Goal: Information Seeking & Learning: Check status

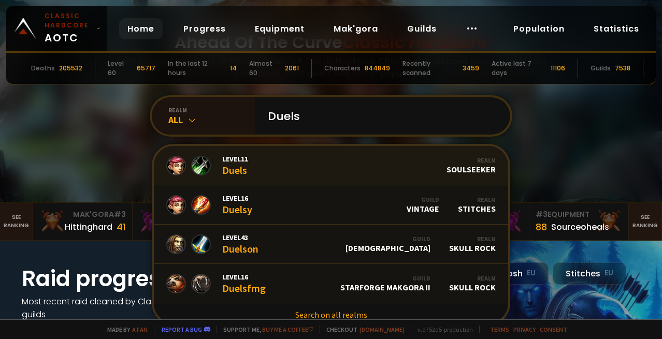
scroll to position [52, 0]
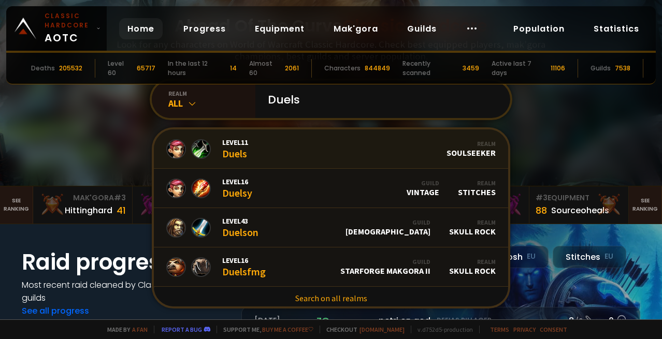
type input "Duels"
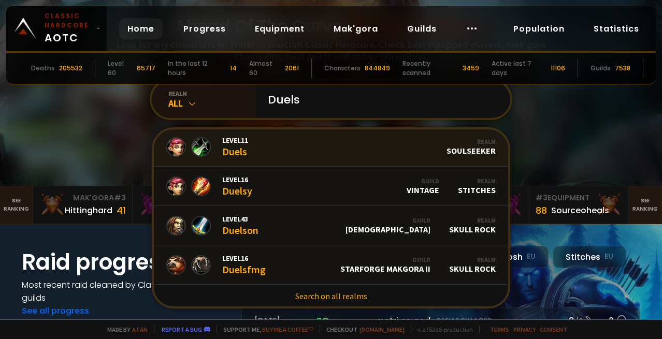
scroll to position [3, 0]
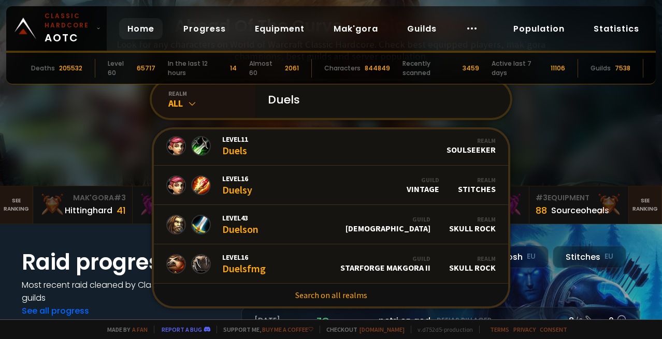
click at [316, 95] on input "Duels" at bounding box center [380, 99] width 236 height 37
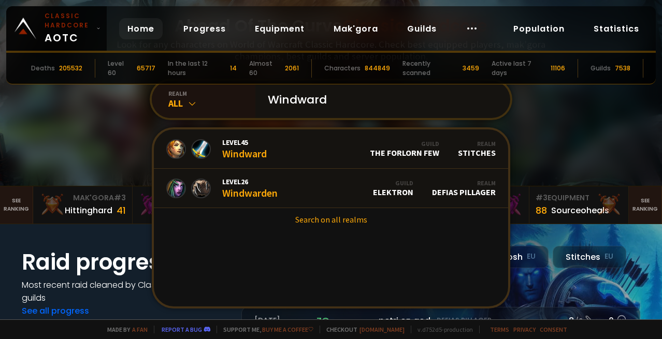
scroll to position [0, 0]
type input "Windward"
click at [308, 220] on link "Search on all realms" at bounding box center [331, 219] width 355 height 23
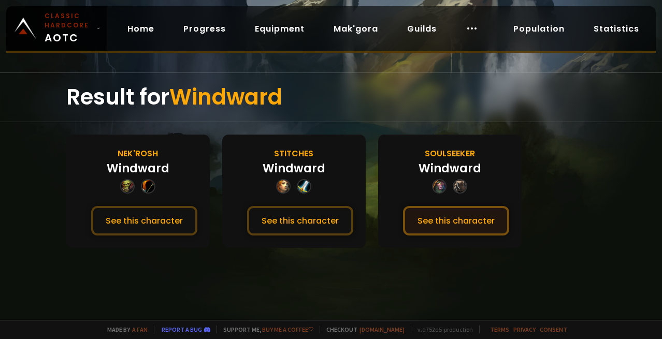
click at [452, 221] on button "See this character" at bounding box center [456, 221] width 106 height 30
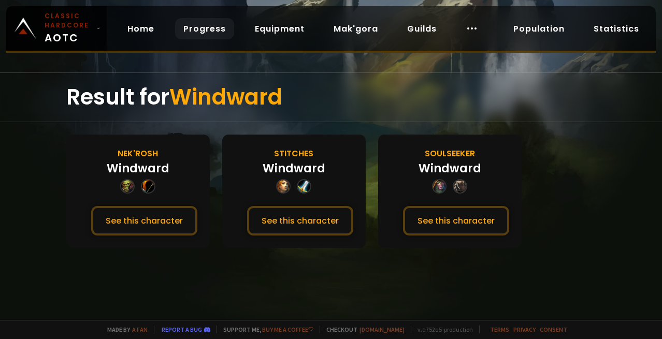
click at [207, 29] on link "Progress" at bounding box center [204, 28] width 59 height 21
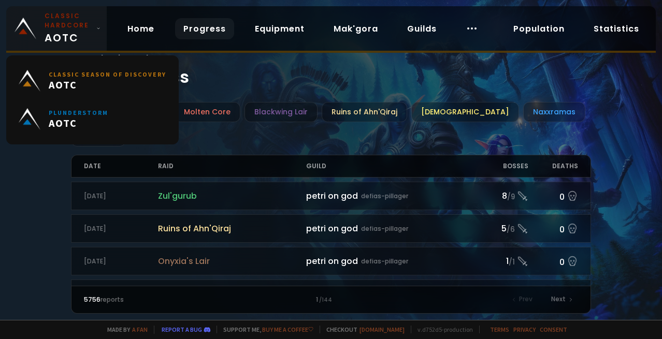
click at [45, 15] on small "Classic Hardcore" at bounding box center [69, 20] width 48 height 19
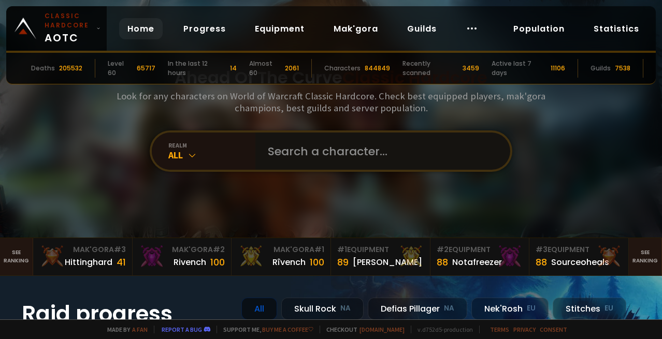
click at [388, 164] on input "text" at bounding box center [380, 151] width 236 height 37
type input "s"
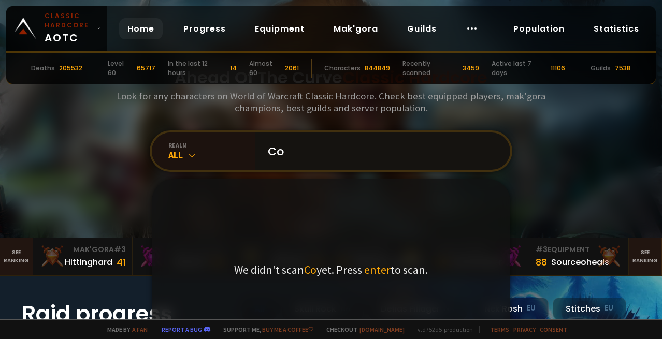
type input "C"
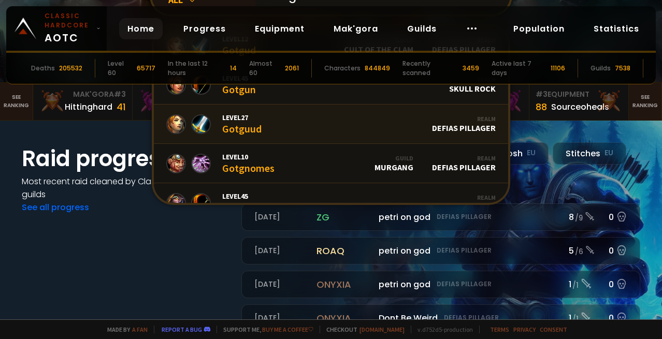
scroll to position [43, 0]
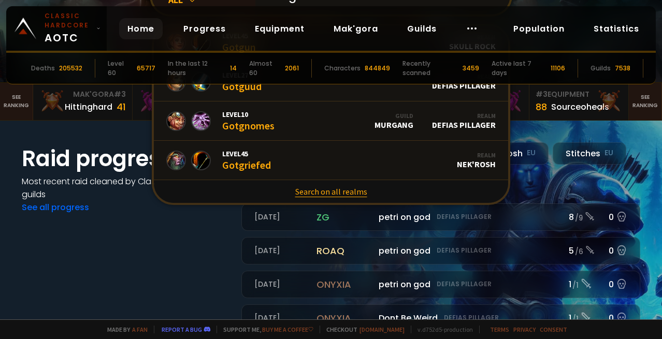
type input "Gotg"
click at [303, 187] on link "Search on all realms" at bounding box center [331, 191] width 355 height 23
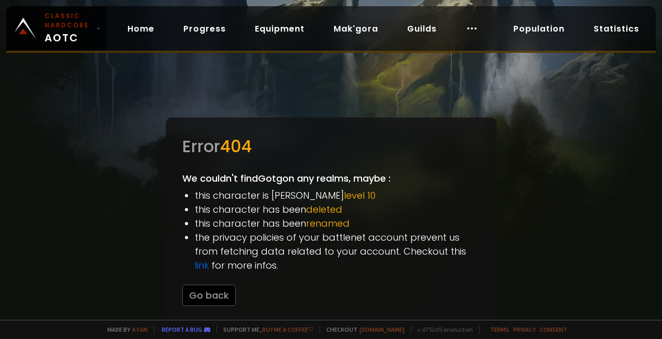
scroll to position [2, 0]
